Goal: Register for event/course

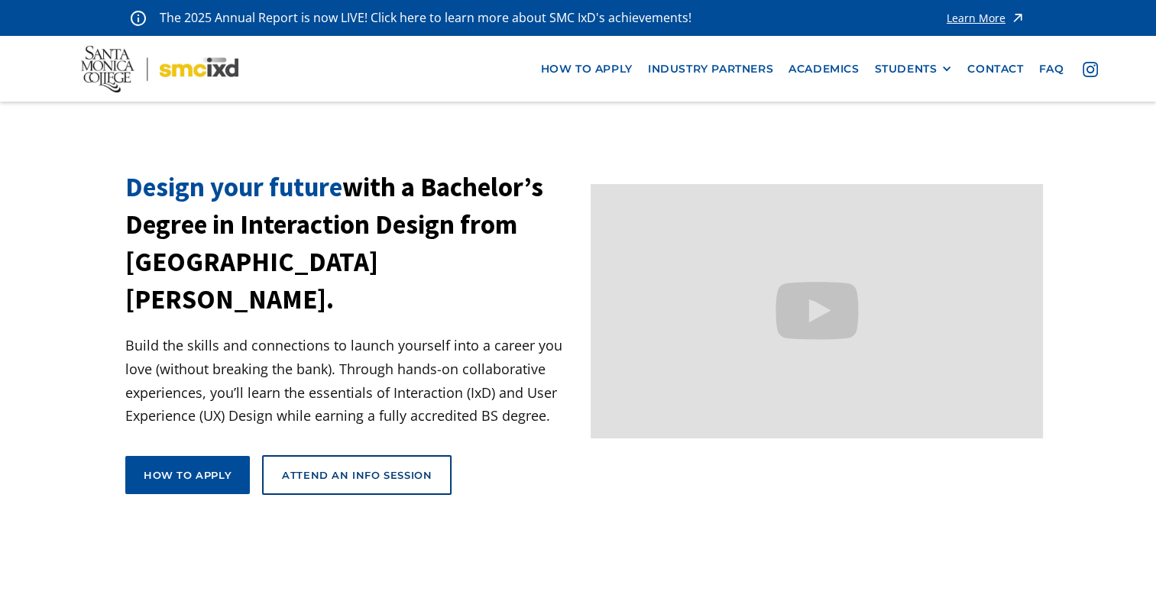
click at [319, 458] on div "How to apply view curriculum Attend an Info Session" at bounding box center [288, 481] width 326 height 52
click at [341, 468] on div "Attend an Info Session" at bounding box center [357, 475] width 150 height 14
click at [368, 443] on div at bounding box center [351, 449] width 453 height 12
click at [367, 468] on div "Attend an Info Session" at bounding box center [357, 475] width 150 height 14
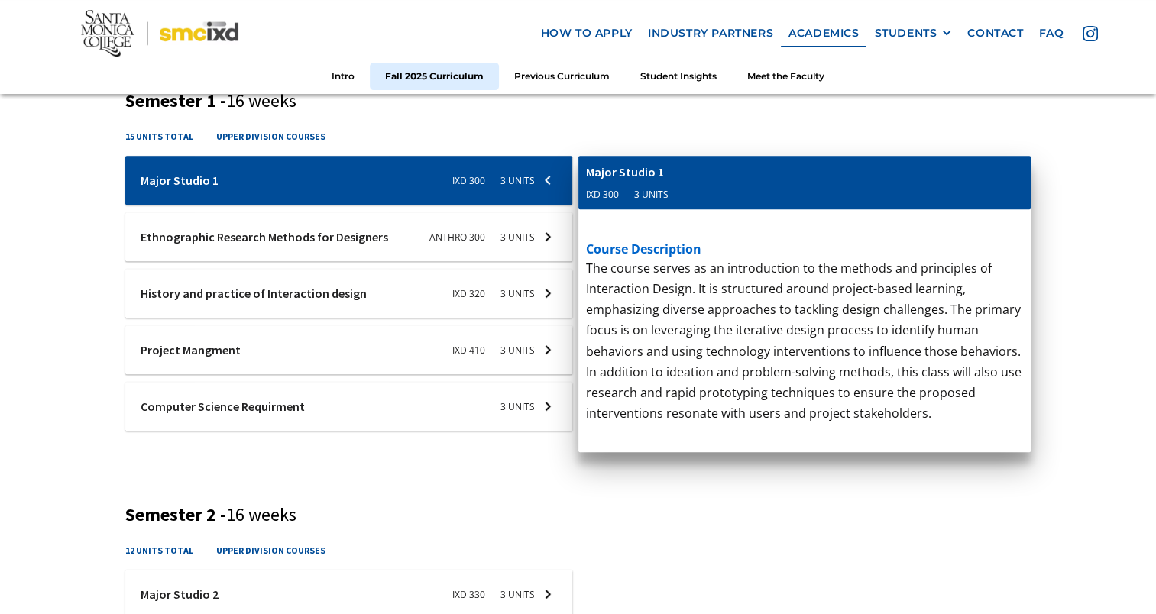
scroll to position [585, 0]
